Goal: Task Accomplishment & Management: Complete application form

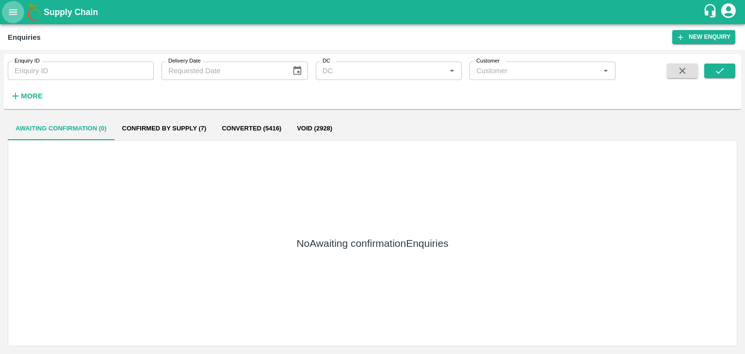
click at [11, 20] on button "open drawer" at bounding box center [13, 12] width 22 height 22
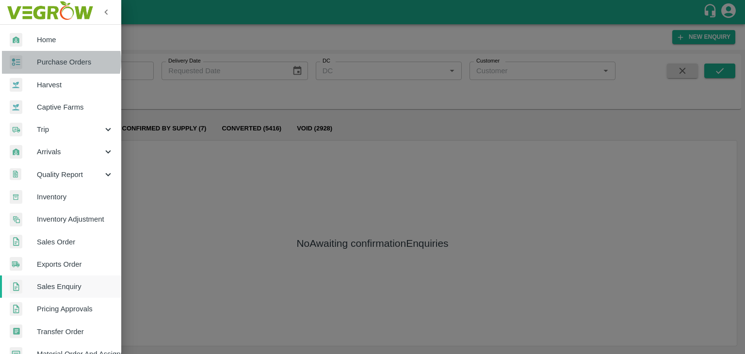
click at [54, 61] on span "Purchase Orders" at bounding box center [75, 62] width 77 height 11
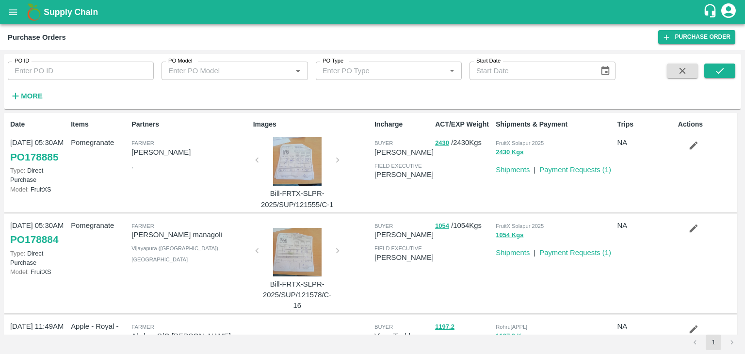
click at [286, 170] on div at bounding box center [297, 161] width 73 height 48
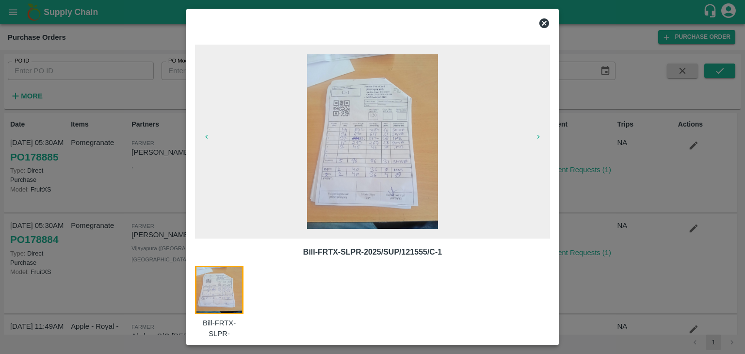
click at [355, 151] on img at bounding box center [372, 141] width 131 height 175
click at [543, 23] on icon at bounding box center [544, 23] width 12 height 12
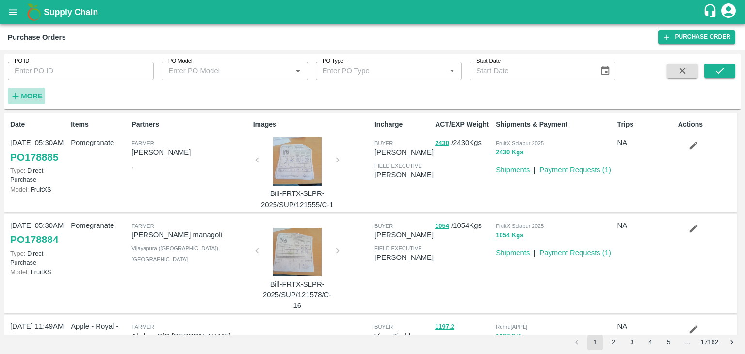
click at [31, 95] on strong "More" at bounding box center [32, 96] width 22 height 8
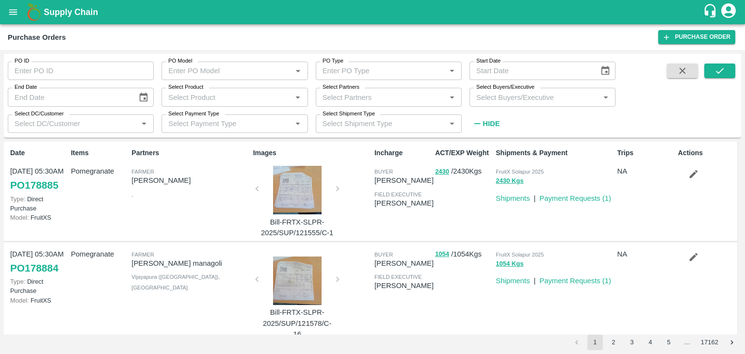
click at [484, 96] on input "Select Buyers/Executive" at bounding box center [534, 97] width 124 height 13
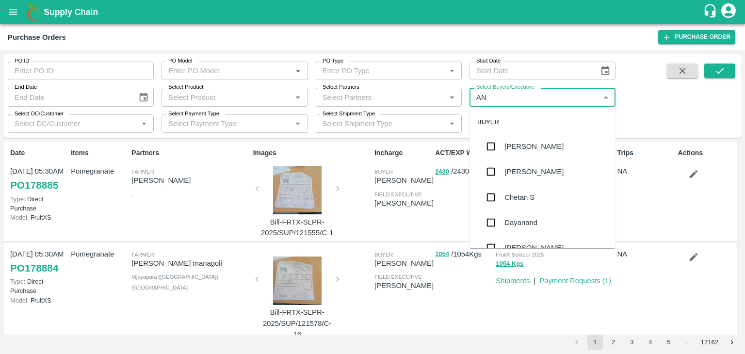
type input "ANI"
click at [501, 194] on div "[PERSON_NAME]" at bounding box center [542, 197] width 146 height 25
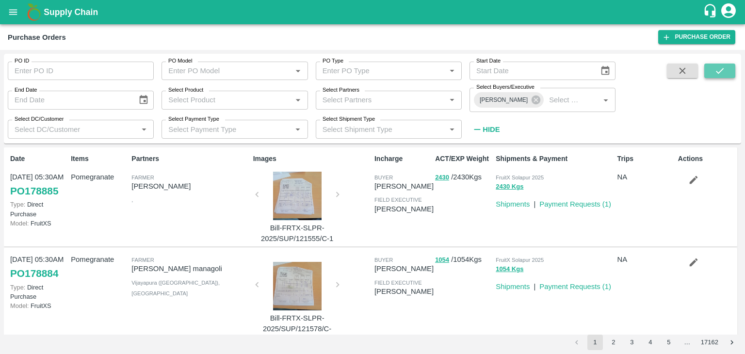
click at [724, 75] on icon "submit" at bounding box center [719, 70] width 11 height 11
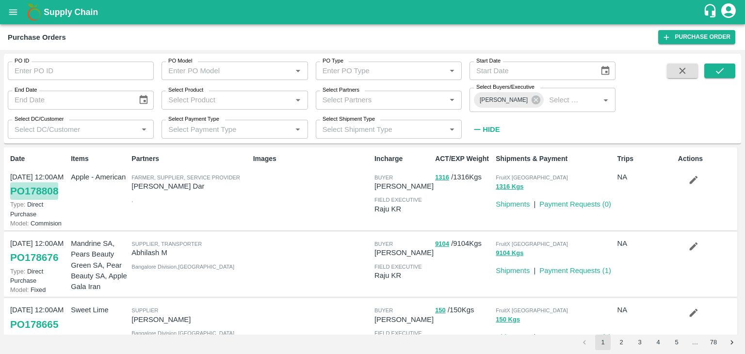
click at [42, 192] on link "PO 178808" at bounding box center [34, 190] width 48 height 17
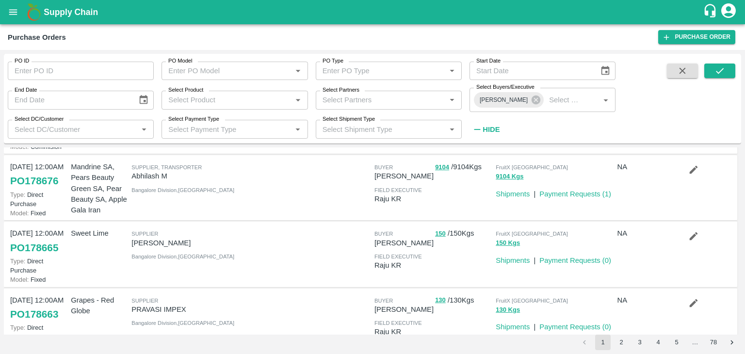
scroll to position [76, 0]
click at [43, 184] on link "PO 178676" at bounding box center [34, 181] width 48 height 17
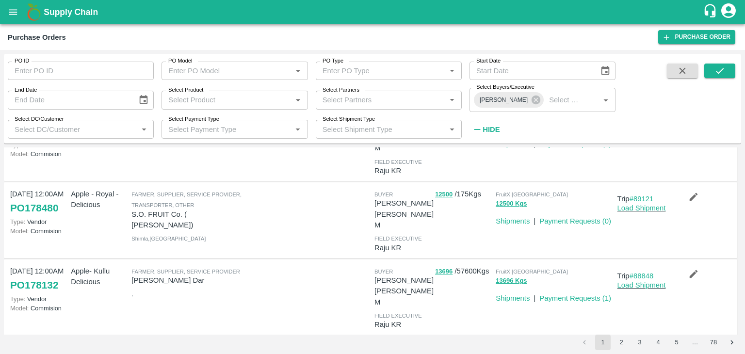
scroll to position [505, 0]
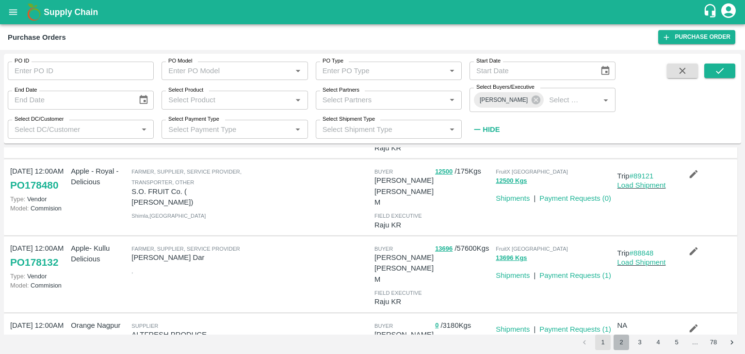
click at [616, 342] on button "2" at bounding box center [621, 343] width 16 height 16
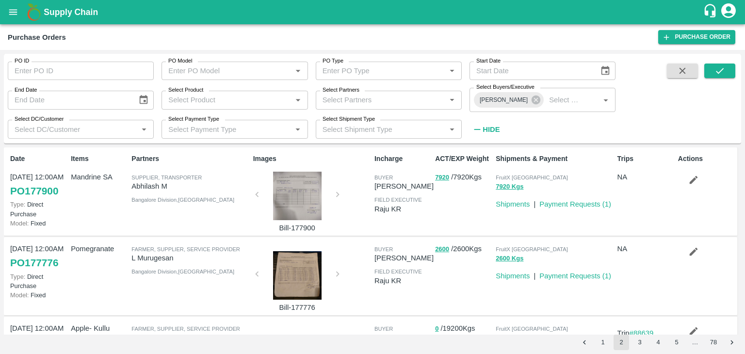
click at [611, 348] on li "1" at bounding box center [602, 343] width 18 height 16
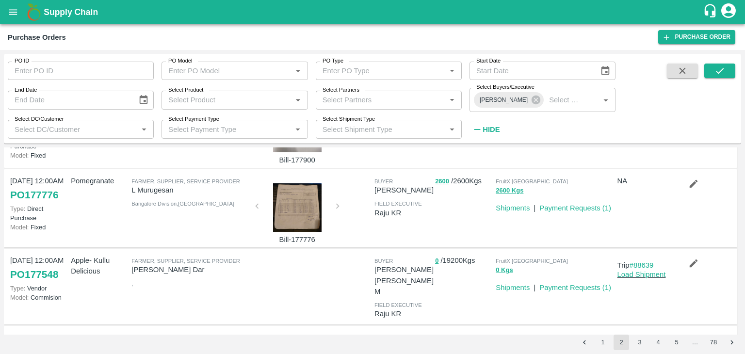
scroll to position [0, 0]
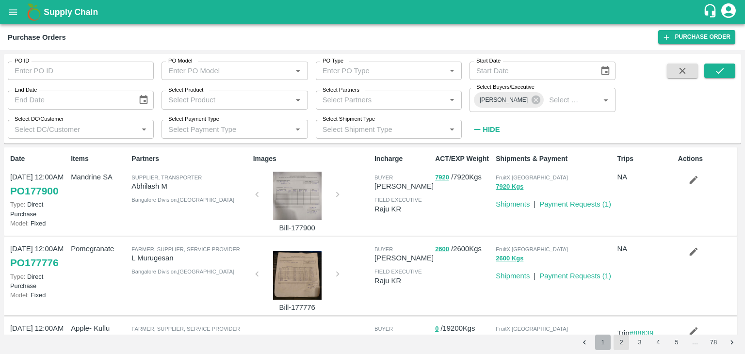
click at [599, 339] on button "1" at bounding box center [603, 343] width 16 height 16
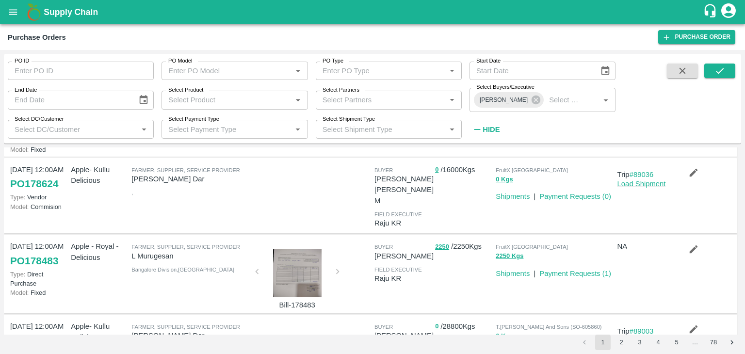
scroll to position [275, 0]
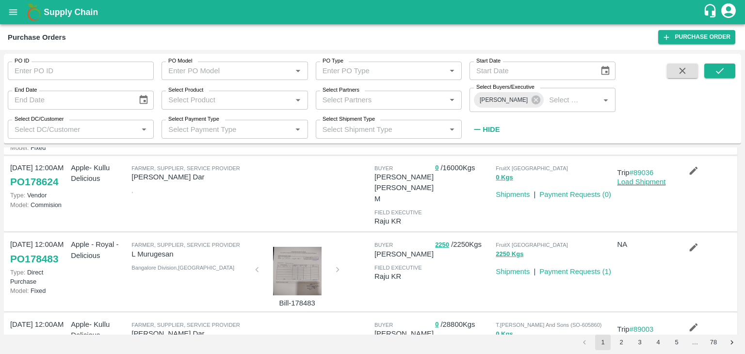
click at [308, 264] on div at bounding box center [297, 271] width 73 height 48
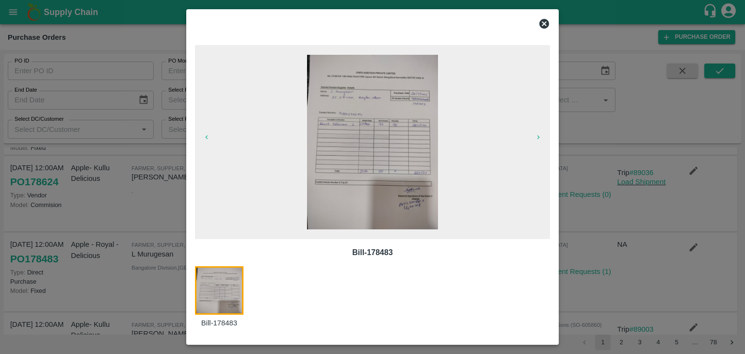
click at [419, 140] on img at bounding box center [372, 142] width 131 height 175
click at [543, 24] on icon at bounding box center [544, 24] width 10 height 10
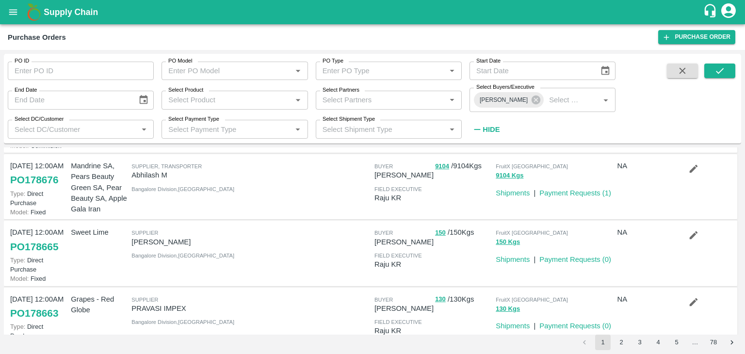
scroll to position [78, 0]
click at [30, 245] on link "PO 178665" at bounding box center [34, 246] width 48 height 17
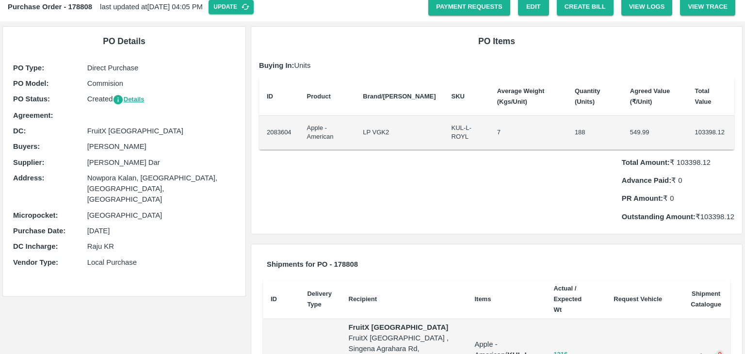
scroll to position [22, 0]
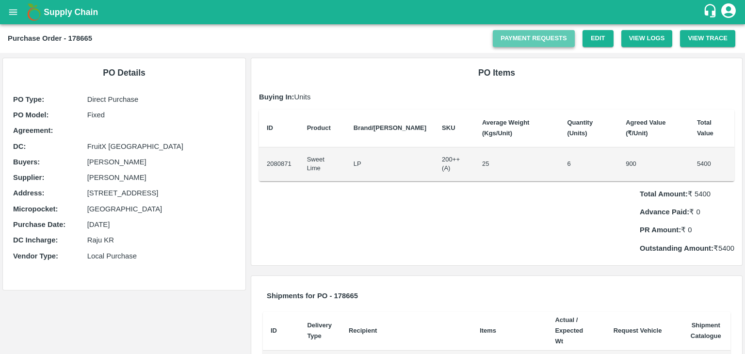
click at [549, 33] on link "Payment Requests" at bounding box center [534, 38] width 82 height 17
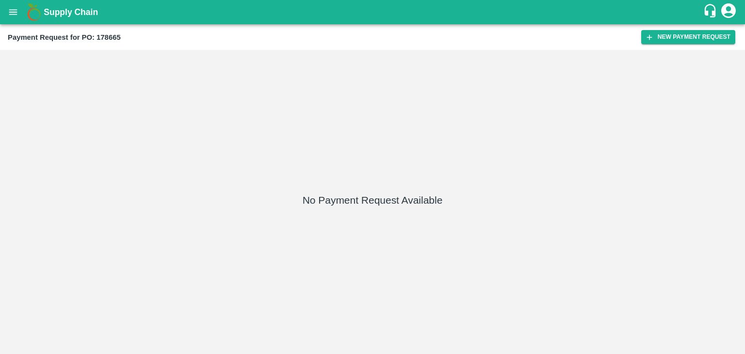
click at [549, 33] on div "Payment Request for PO: 178665" at bounding box center [324, 37] width 633 height 13
click at [692, 38] on button "New Payment Request" at bounding box center [688, 37] width 94 height 14
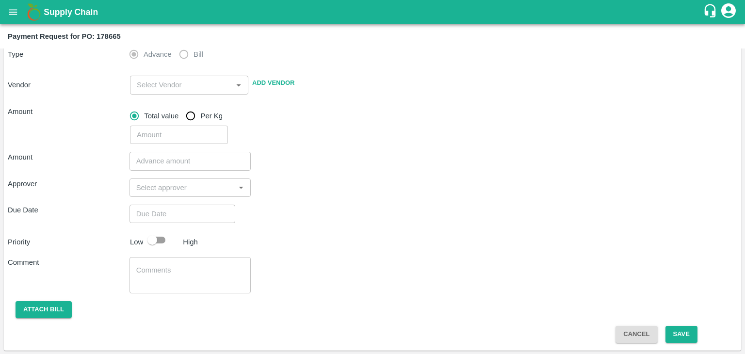
scroll to position [81, 0]
click at [174, 135] on input "number" at bounding box center [179, 135] width 98 height 18
click at [169, 85] on input "input" at bounding box center [175, 85] width 84 height 13
click at [174, 138] on input "number" at bounding box center [179, 135] width 98 height 18
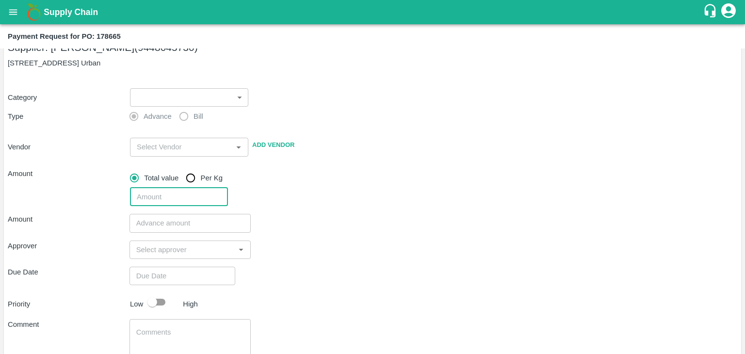
scroll to position [0, 0]
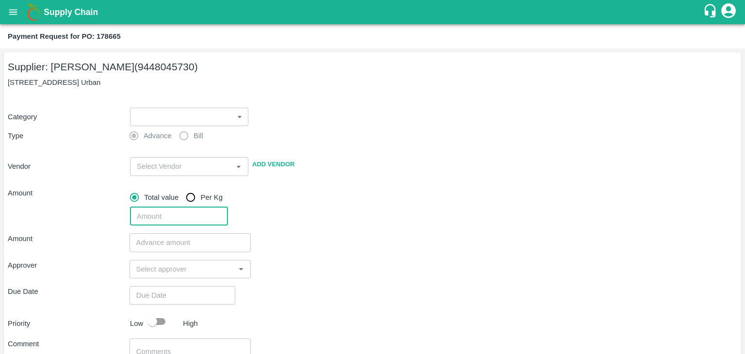
click at [144, 117] on body "Supply Chain Payment Request for PO: 178665 Supplier: JOTHAPPA S (9448045730) I…" at bounding box center [372, 177] width 745 height 354
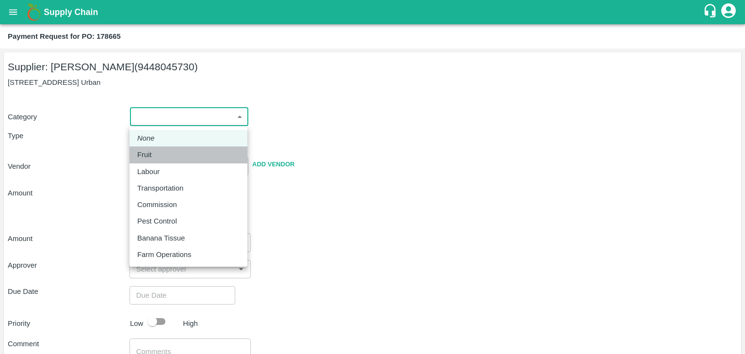
click at [160, 154] on div "Fruit" at bounding box center [188, 154] width 102 height 11
type input "1"
type input "JOTHAPPA S - 9448045730(Supplier)"
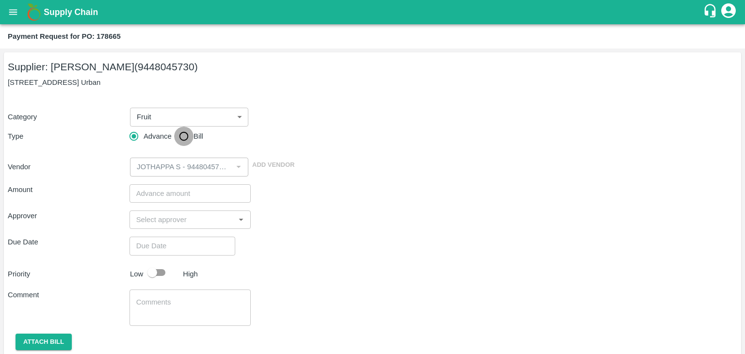
click at [185, 132] on input "Bill" at bounding box center [183, 136] width 19 height 19
radio input "true"
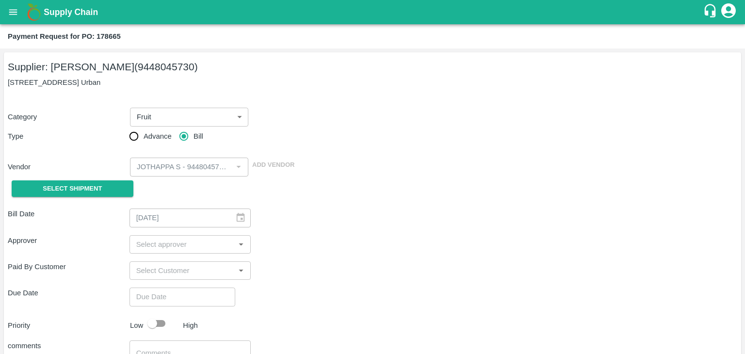
scroll to position [83, 0]
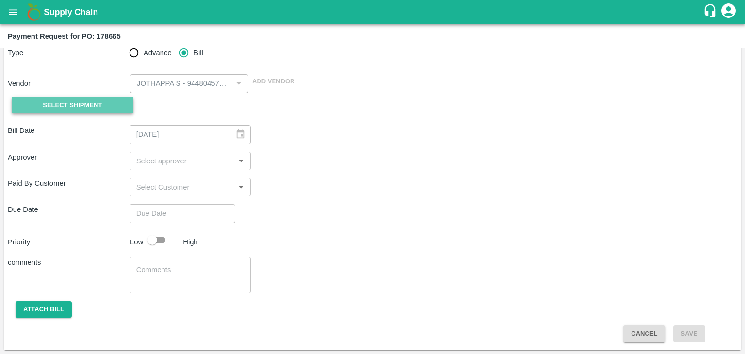
click at [124, 104] on button "Select Shipment" at bounding box center [73, 105] width 122 height 17
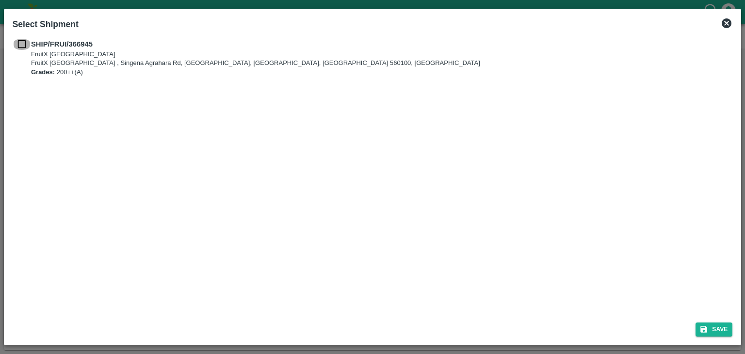
click at [23, 45] on input "checkbox" at bounding box center [22, 44] width 18 height 11
checkbox input "true"
click at [716, 327] on button "Save" at bounding box center [713, 329] width 37 height 14
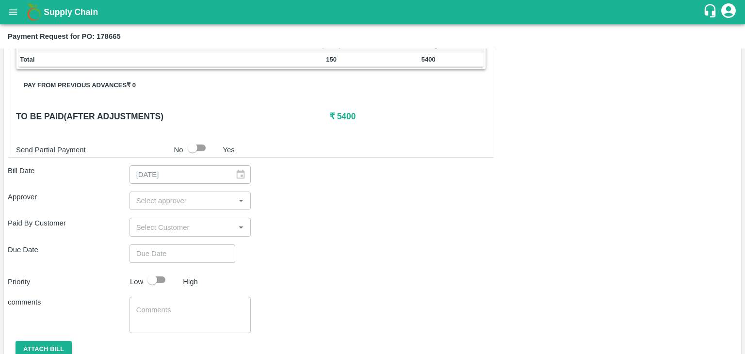
scroll to position [239, 0]
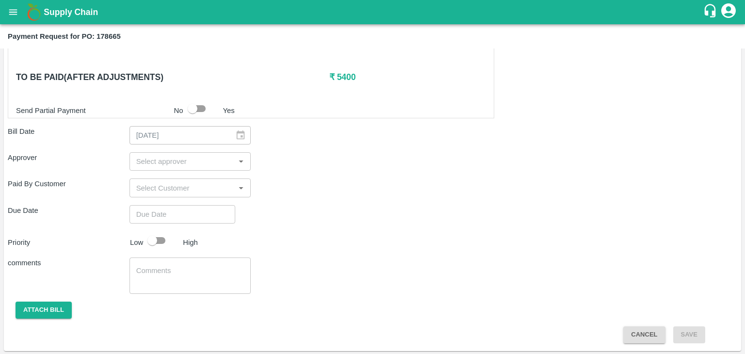
click at [235, 131] on div "28/09/2025 ​" at bounding box center [190, 135] width 122 height 18
click at [191, 164] on input "input" at bounding box center [182, 161] width 100 height 13
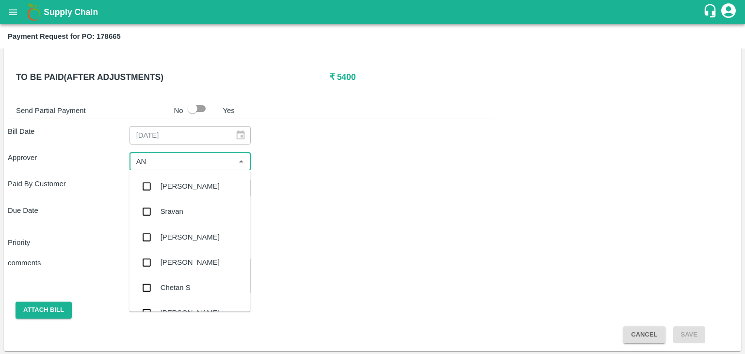
type input "A"
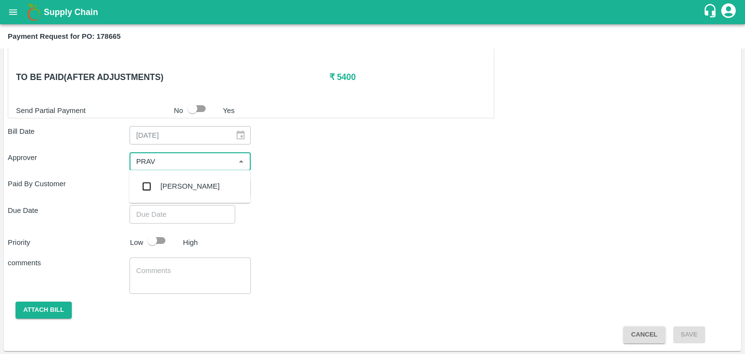
click at [157, 161] on input "input" at bounding box center [182, 161] width 100 height 13
type input "P"
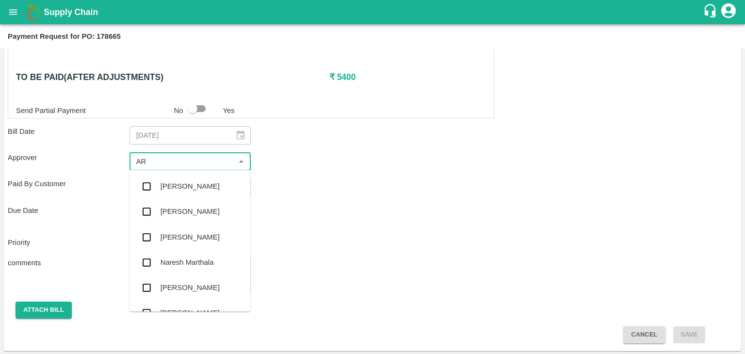
type input "ARA"
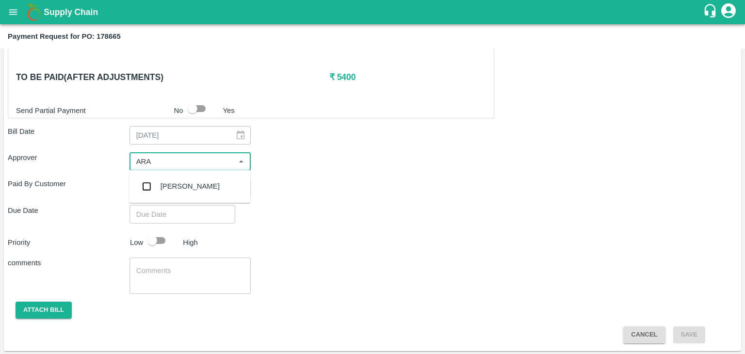
click at [159, 193] on div "Aravindha Raj R" at bounding box center [189, 186] width 121 height 25
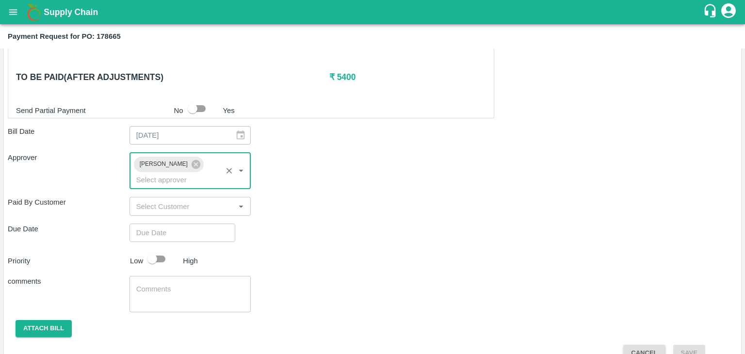
click at [159, 208] on input "input" at bounding box center [182, 206] width 100 height 13
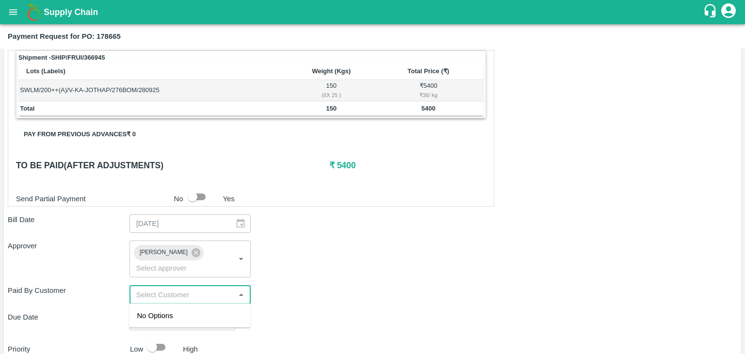
scroll to position [153, 0]
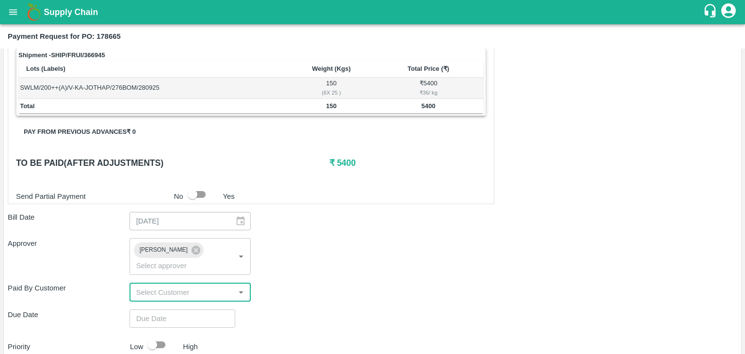
click at [183, 293] on input "input" at bounding box center [182, 292] width 100 height 13
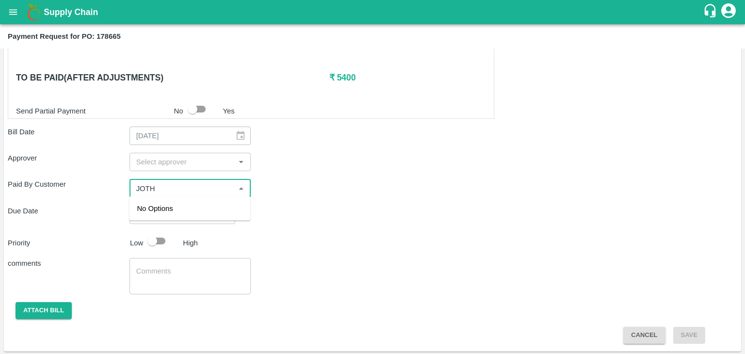
scroll to position [239, 0]
type input "JOTH"
click at [212, 161] on input "input" at bounding box center [182, 161] width 100 height 13
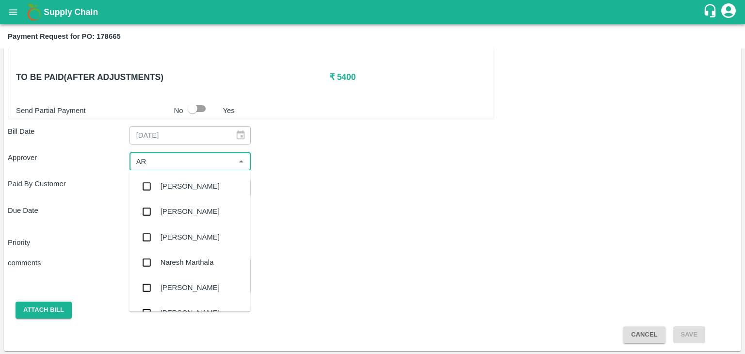
type input "ARA"
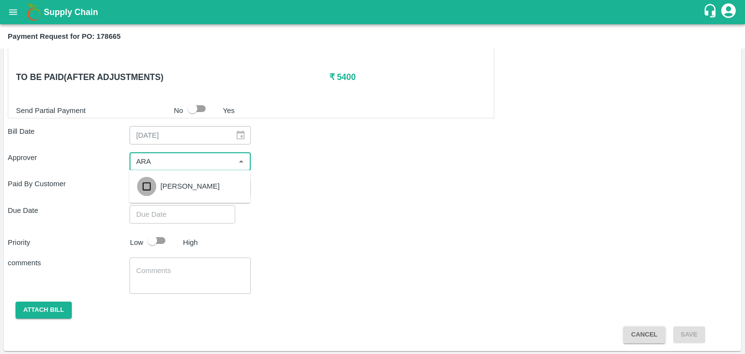
click at [145, 189] on input "checkbox" at bounding box center [146, 185] width 19 height 19
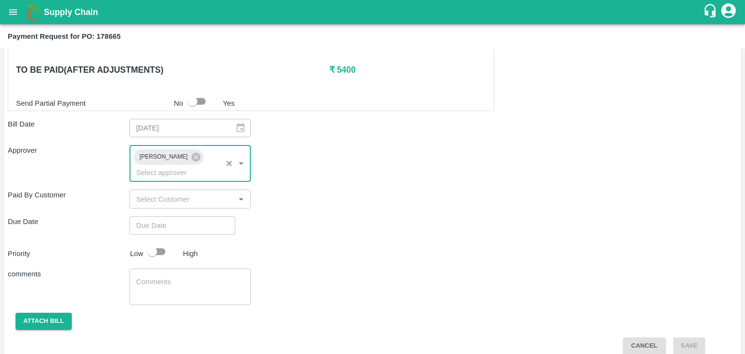
scroll to position [258, 0]
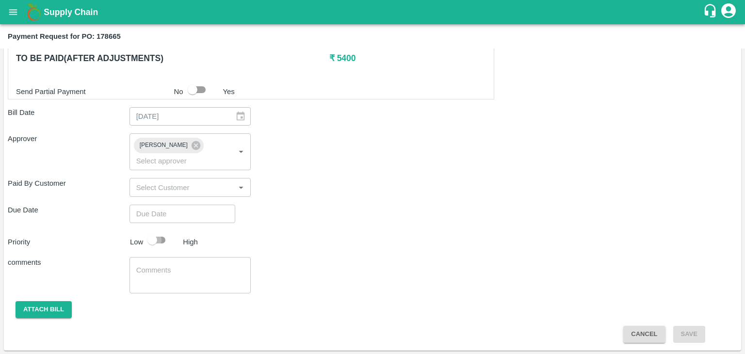
click at [159, 232] on input "checkbox" at bounding box center [152, 240] width 55 height 18
click at [156, 238] on input "checkbox" at bounding box center [161, 240] width 55 height 18
checkbox input "false"
click at [174, 188] on input "input" at bounding box center [182, 187] width 100 height 13
